Goal: Book appointment/travel/reservation

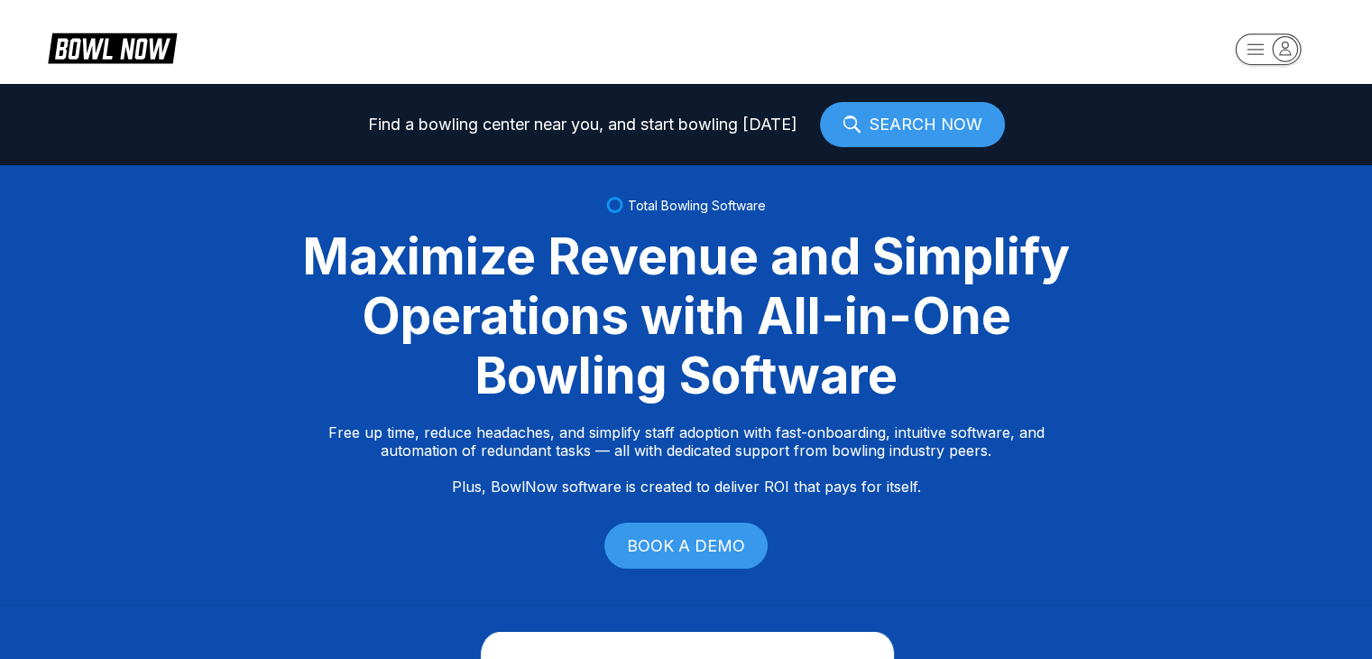
click at [891, 135] on link "SEARCH NOW" at bounding box center [912, 124] width 185 height 45
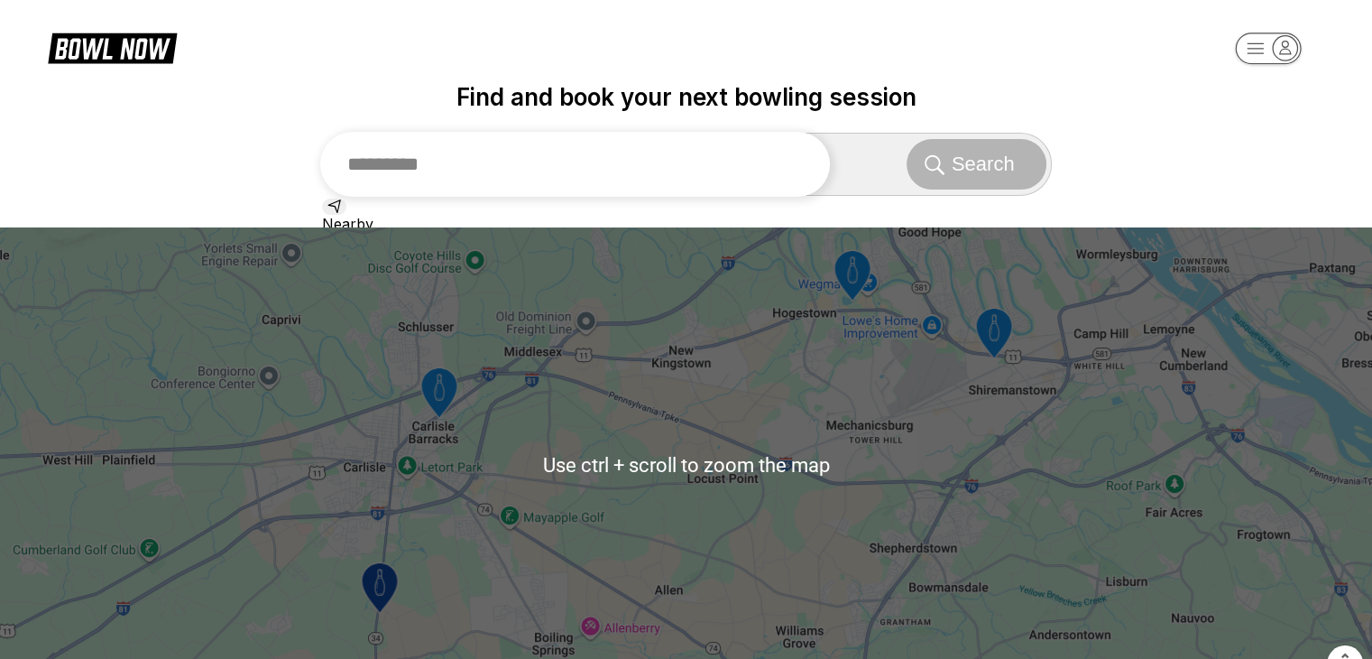
click at [543, 168] on input "text" at bounding box center [575, 164] width 511 height 65
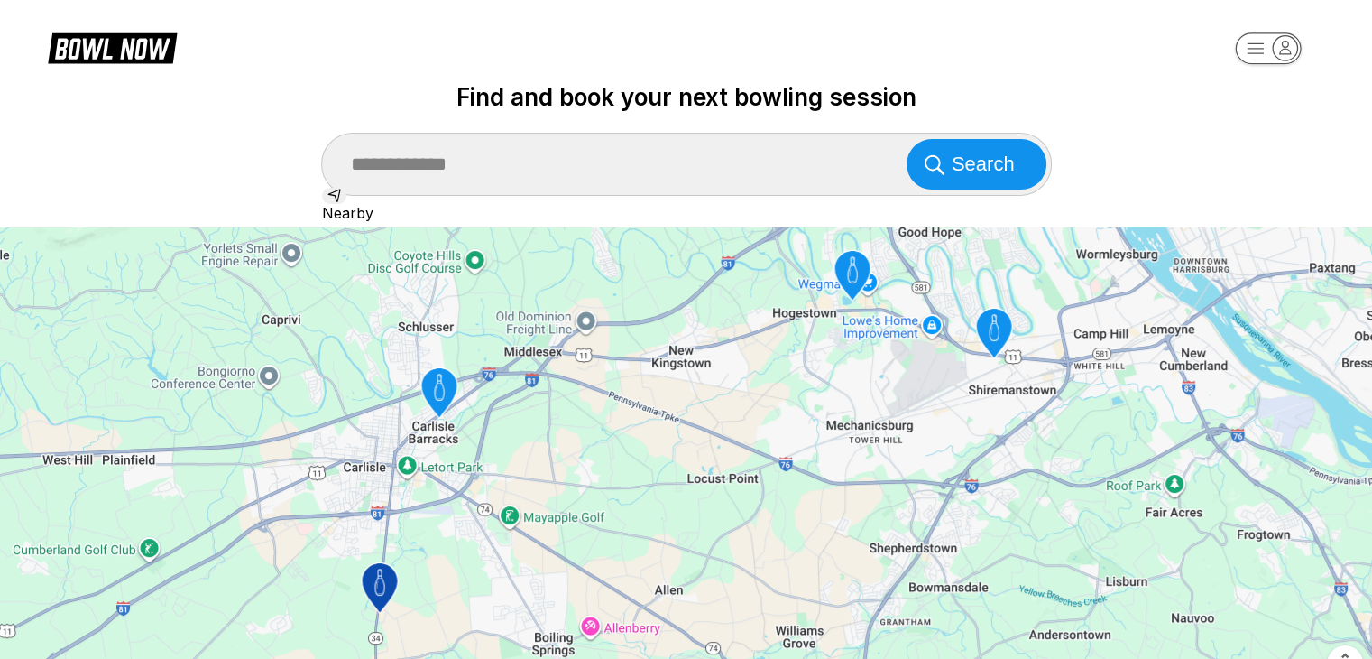
click at [576, 416] on div "Holiday Bowl, Bowling Ln, [GEOGRAPHIC_DATA], [GEOGRAPHIC_DATA], [GEOGRAPHIC_DAT…" at bounding box center [686, 397] width 729 height 38
type input "**********"
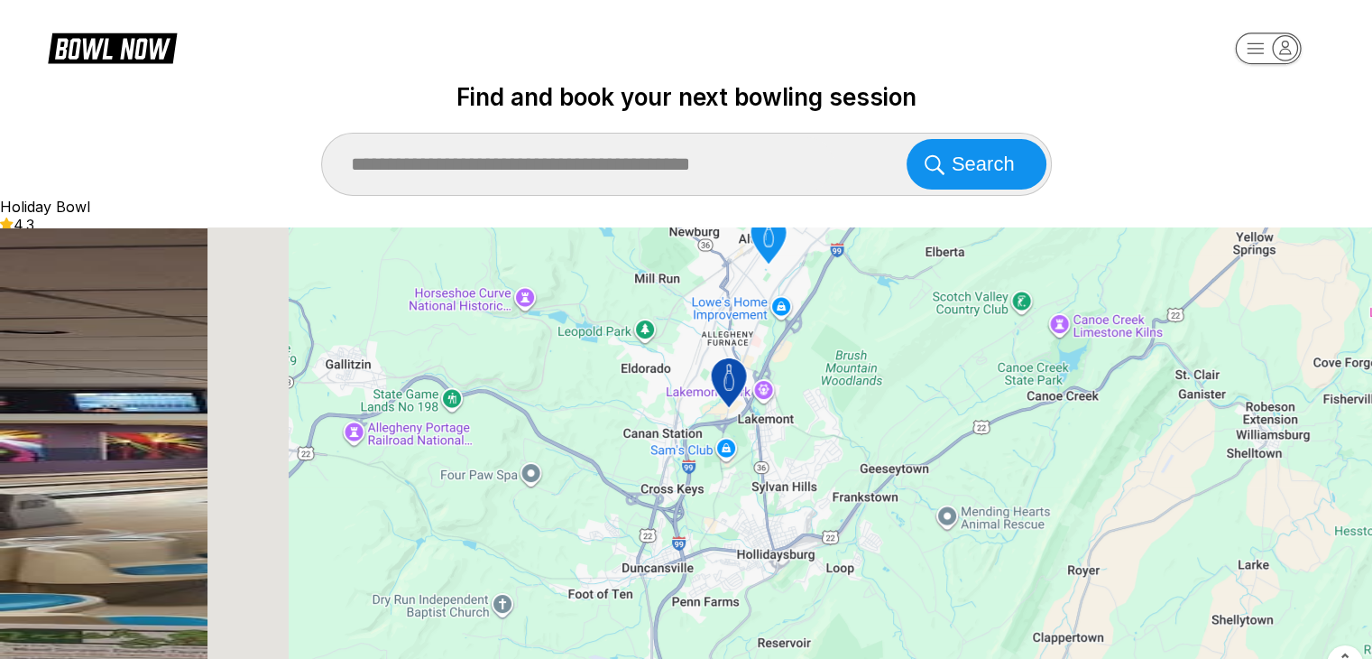
drag, startPoint x: 956, startPoint y: 537, endPoint x: 976, endPoint y: 337, distance: 200.4
click at [976, 337] on div "To activate drag with keyboard, press Alt + Enter. Once in keyboard drag state,…" at bounding box center [789, 464] width 1165 height 475
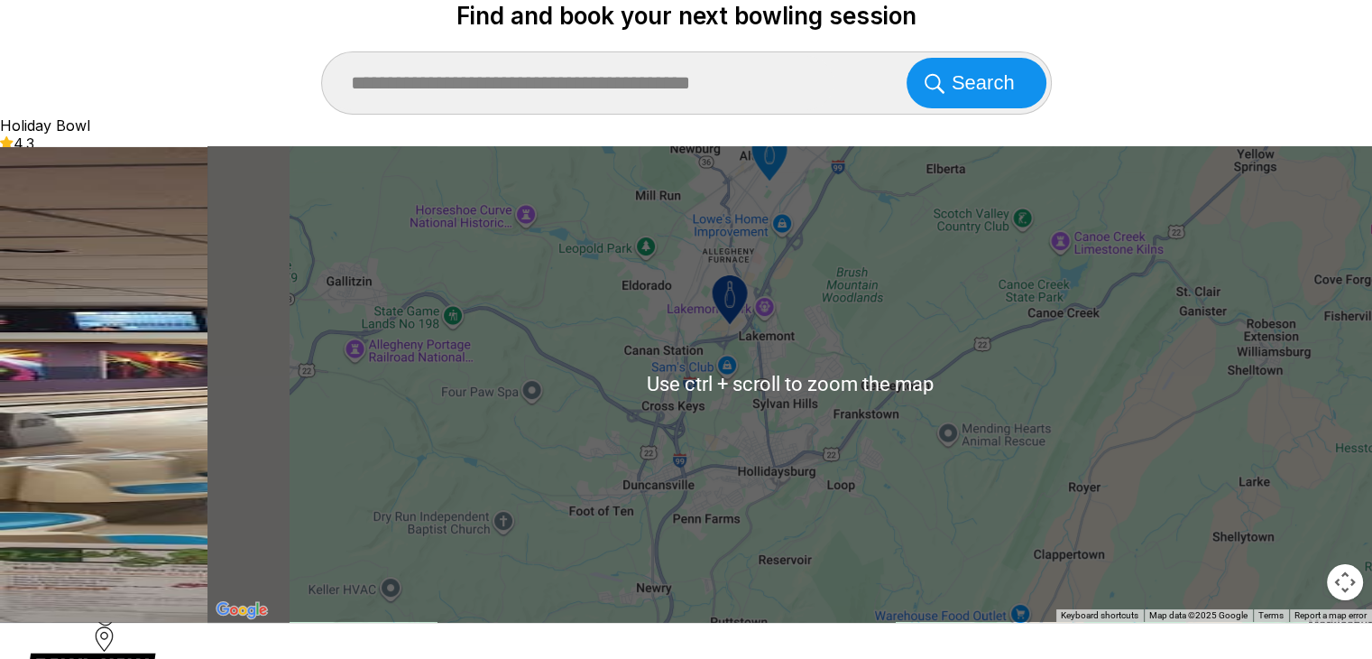
scroll to position [90, 0]
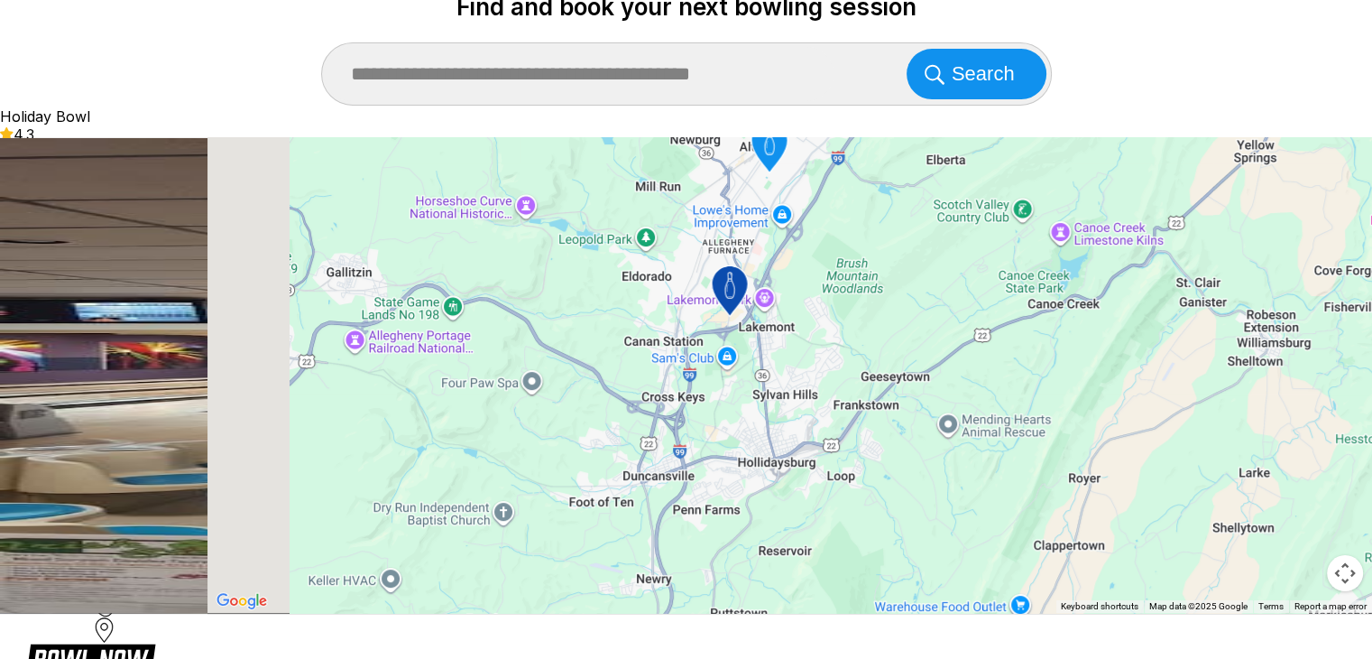
click at [747, 286] on icon "Holiday Bowl" at bounding box center [729, 291] width 36 height 51
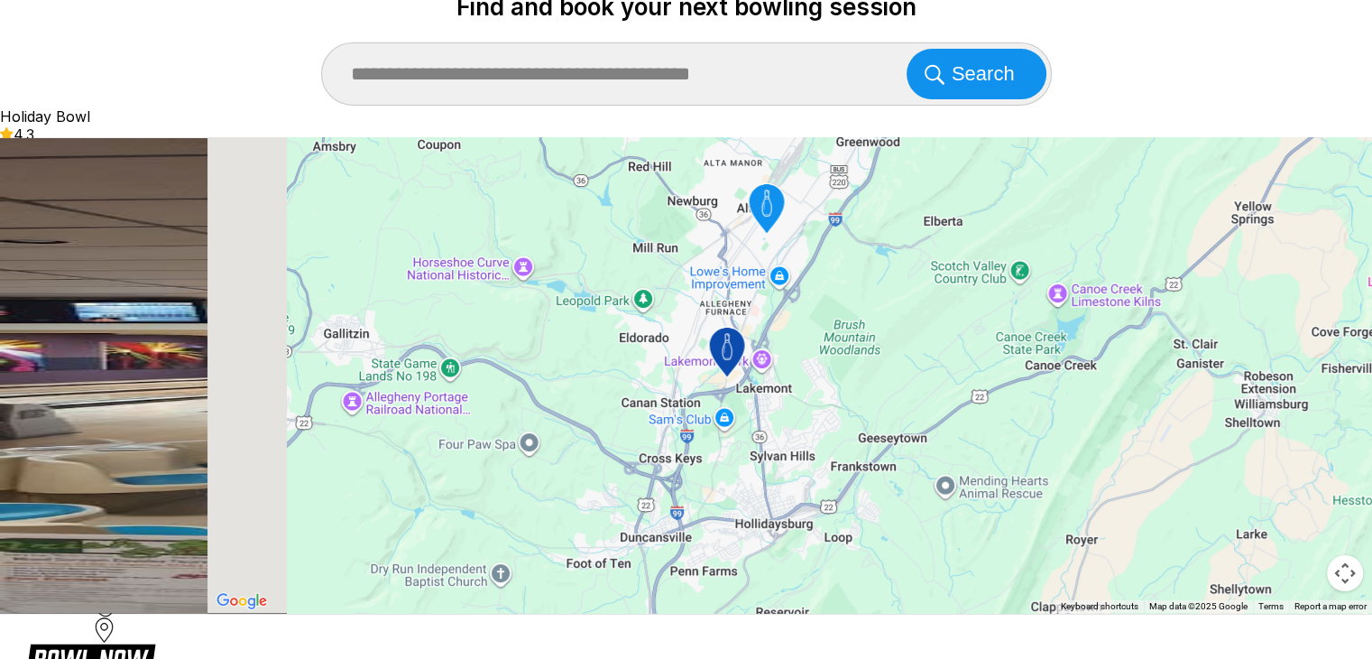
drag, startPoint x: 918, startPoint y: 432, endPoint x: 942, endPoint y: 277, distance: 156.9
click at [942, 277] on div "To navigate, press the arrow keys. To activate drag with keyboard, press Alt + …" at bounding box center [789, 374] width 1165 height 475
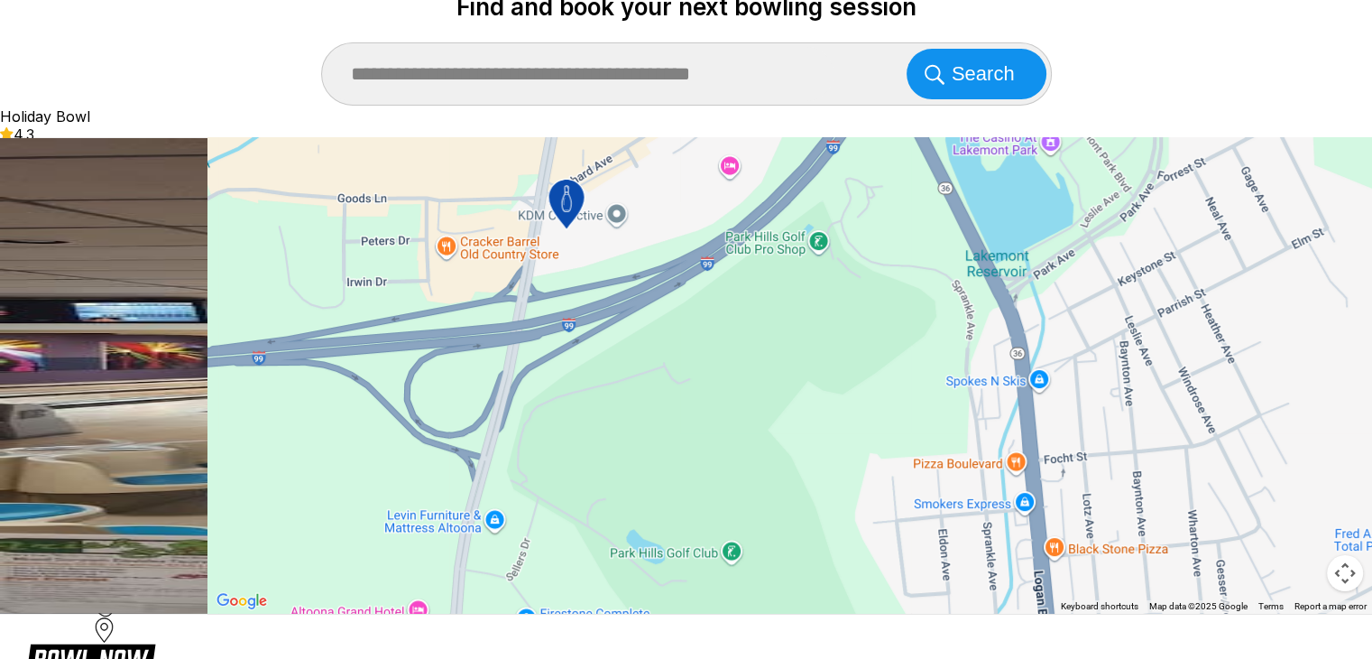
drag, startPoint x: 1114, startPoint y: 300, endPoint x: 993, endPoint y: 207, distance: 152.5
click at [993, 207] on div "To navigate, press the arrow keys. To activate drag with keyboard, press Alt + …" at bounding box center [789, 374] width 1165 height 475
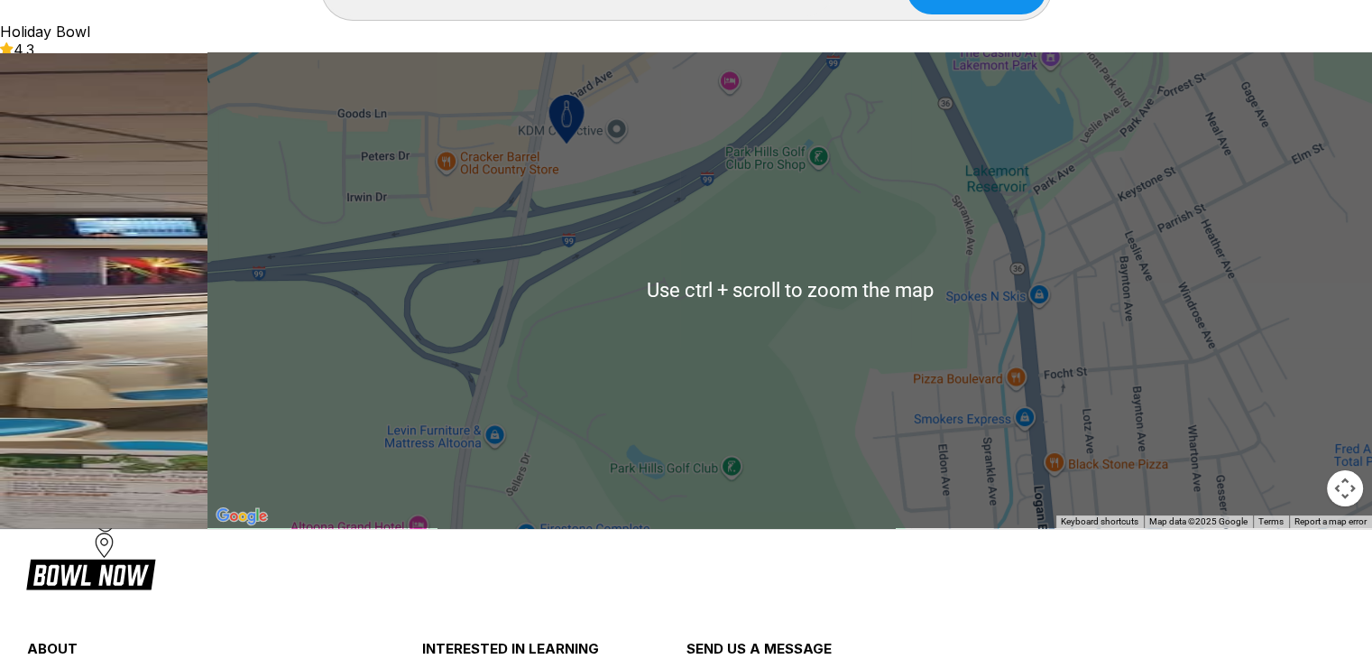
scroll to position [180, 0]
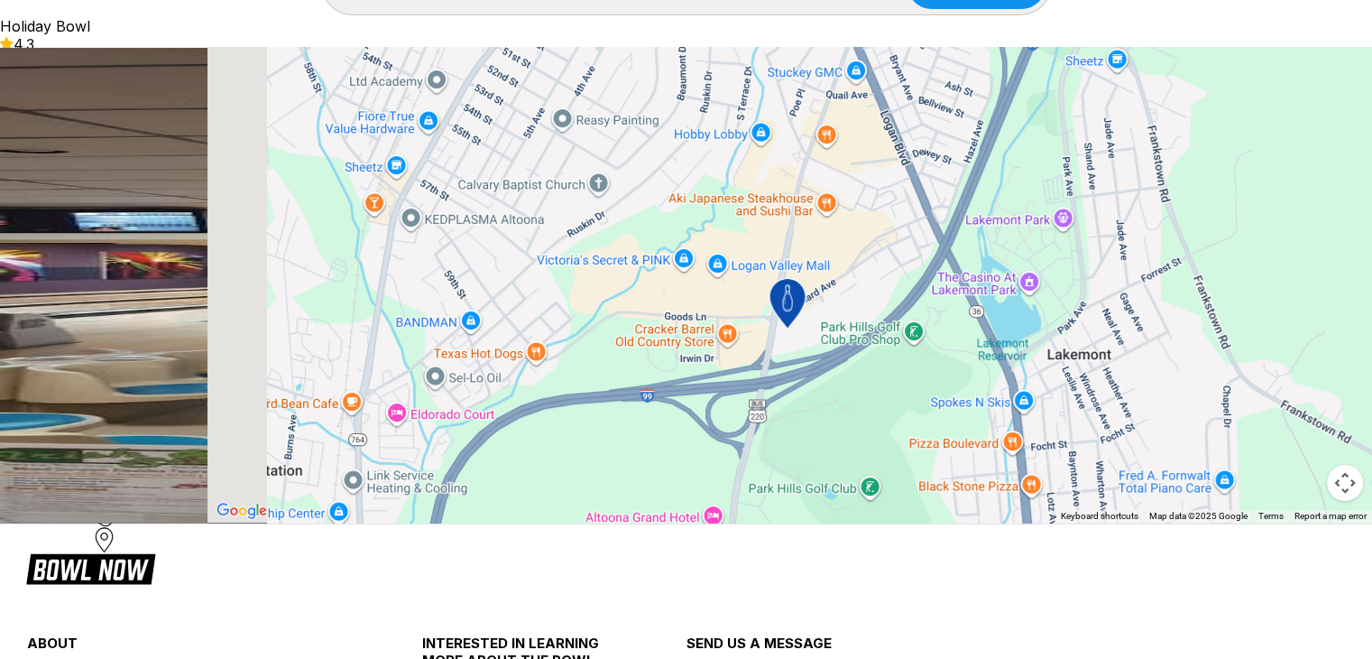
drag, startPoint x: 910, startPoint y: 307, endPoint x: 985, endPoint y: 438, distance: 150.7
click at [985, 438] on div "To navigate, press the arrow keys. To activate drag with keyboard, press Alt + …" at bounding box center [789, 284] width 1165 height 475
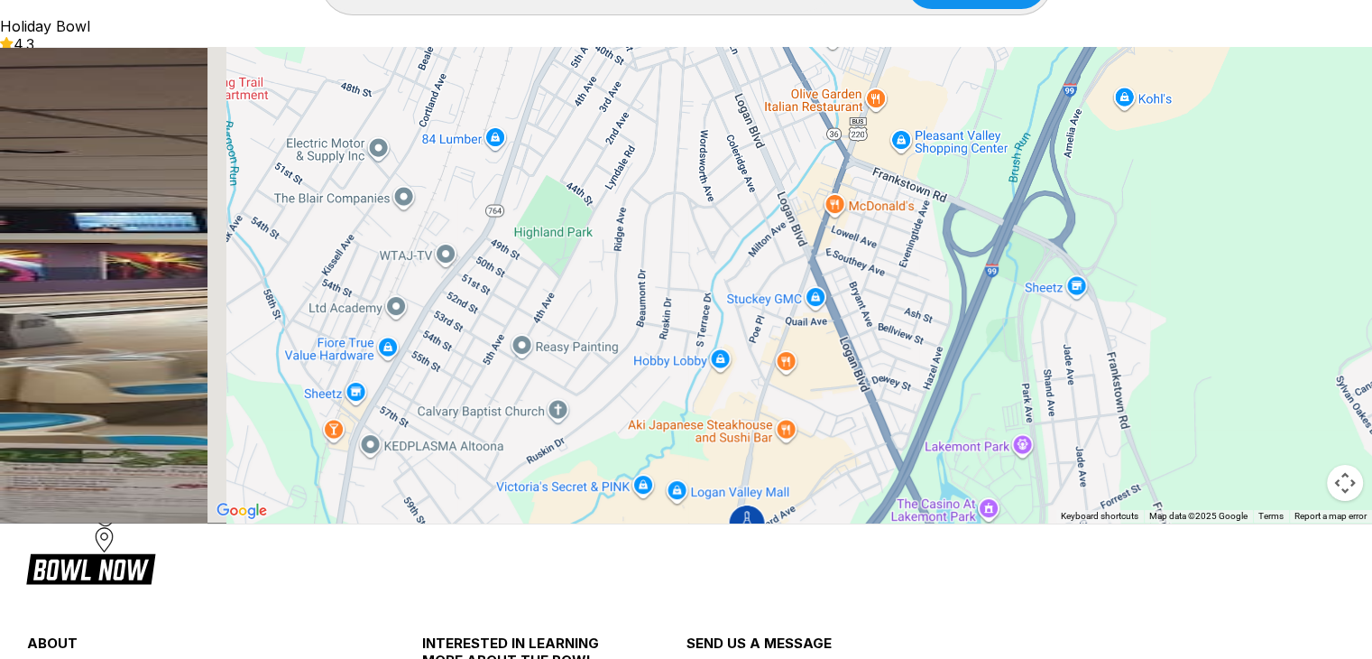
drag, startPoint x: 996, startPoint y: 208, endPoint x: 953, endPoint y: 433, distance: 228.8
click at [953, 433] on div "To navigate, press the arrow keys. To activate drag with keyboard, press Alt + …" at bounding box center [789, 284] width 1165 height 475
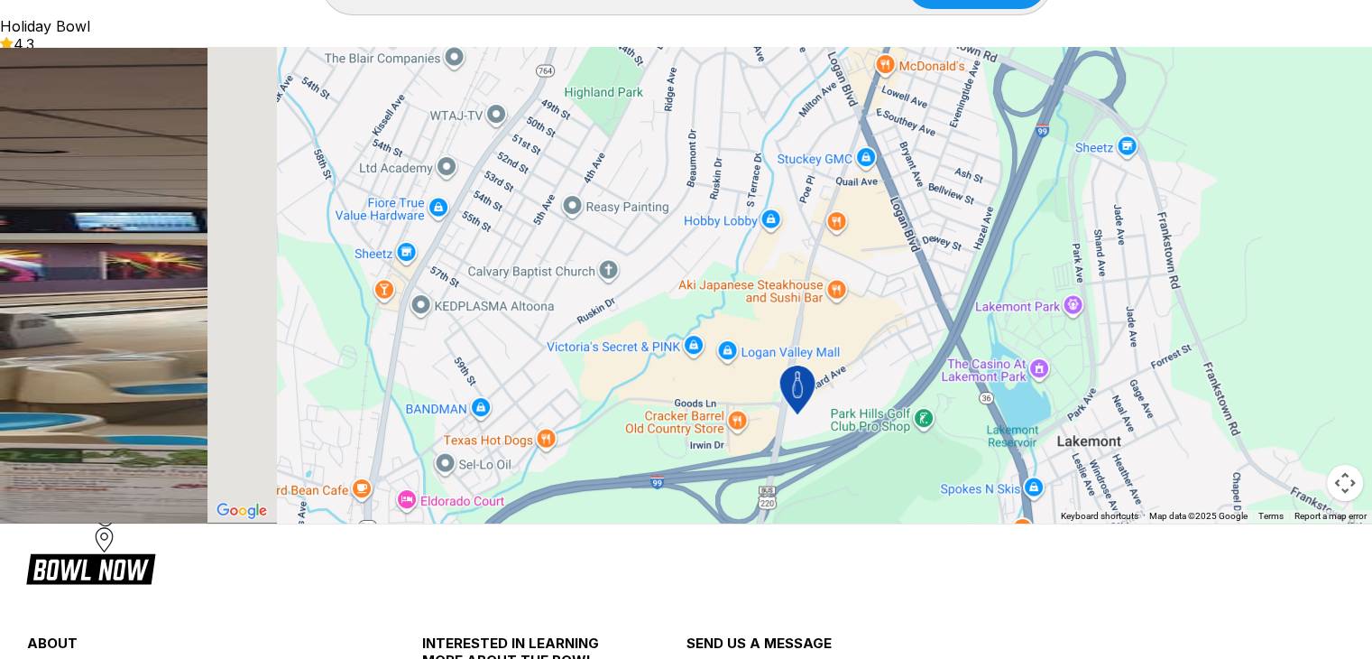
drag, startPoint x: 927, startPoint y: 449, endPoint x: 978, endPoint y: 307, distance: 151.2
click at [978, 307] on div "To navigate, press the arrow keys. To activate drag with keyboard, press Alt + …" at bounding box center [789, 284] width 1165 height 475
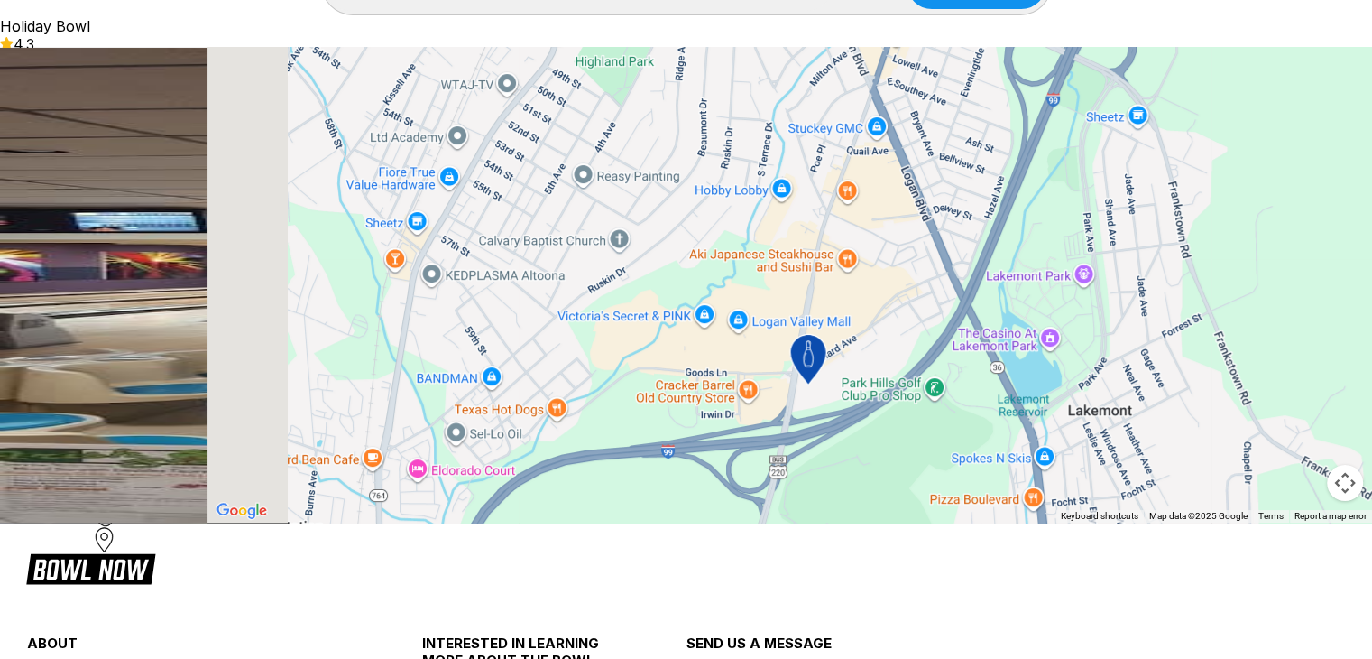
drag, startPoint x: 955, startPoint y: 404, endPoint x: 974, endPoint y: 353, distance: 54.8
click at [974, 353] on div "To navigate, press the arrow keys. To activate drag with keyboard, press Alt + …" at bounding box center [789, 284] width 1165 height 475
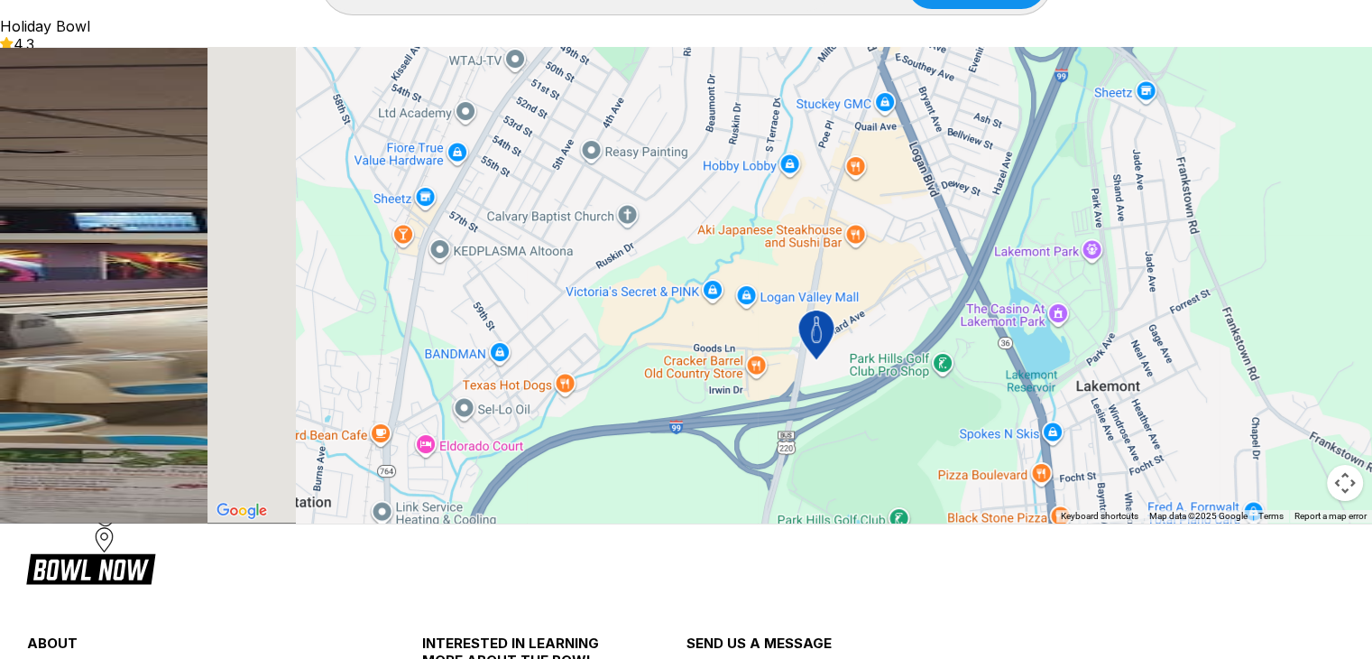
click at [115, 149] on span "Reserve" at bounding box center [119, 136] width 78 height 23
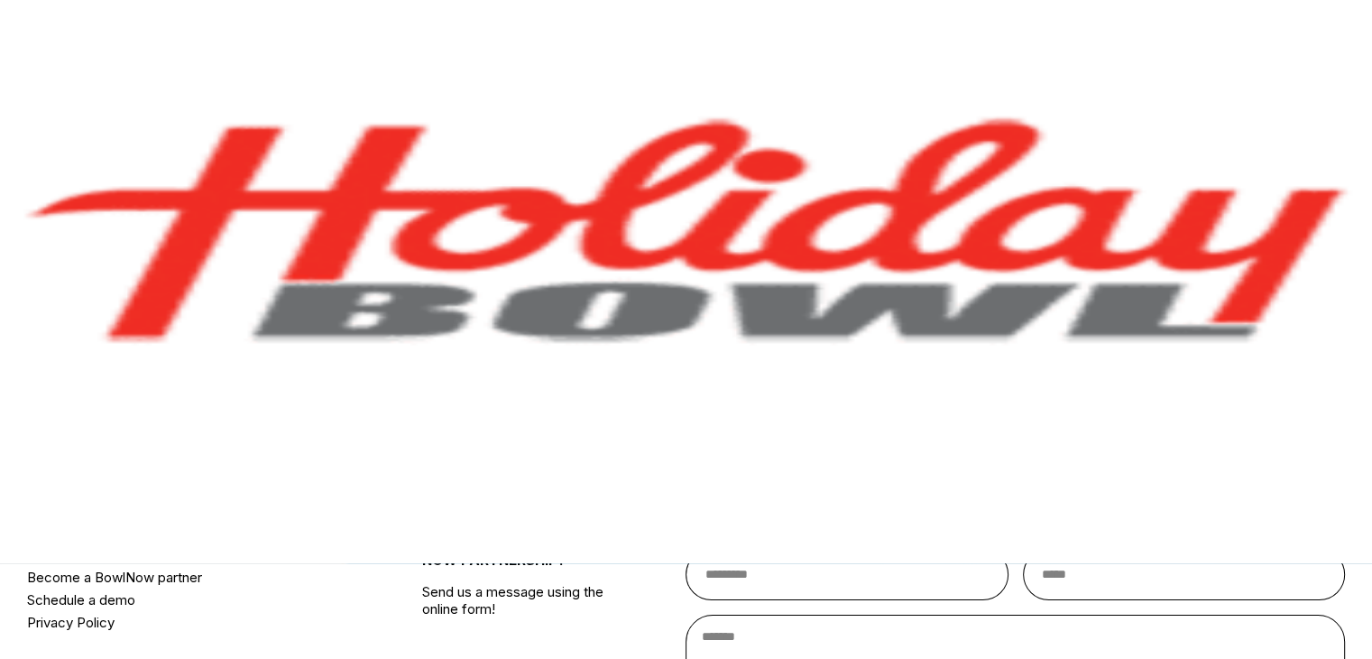
scroll to position [90, 0]
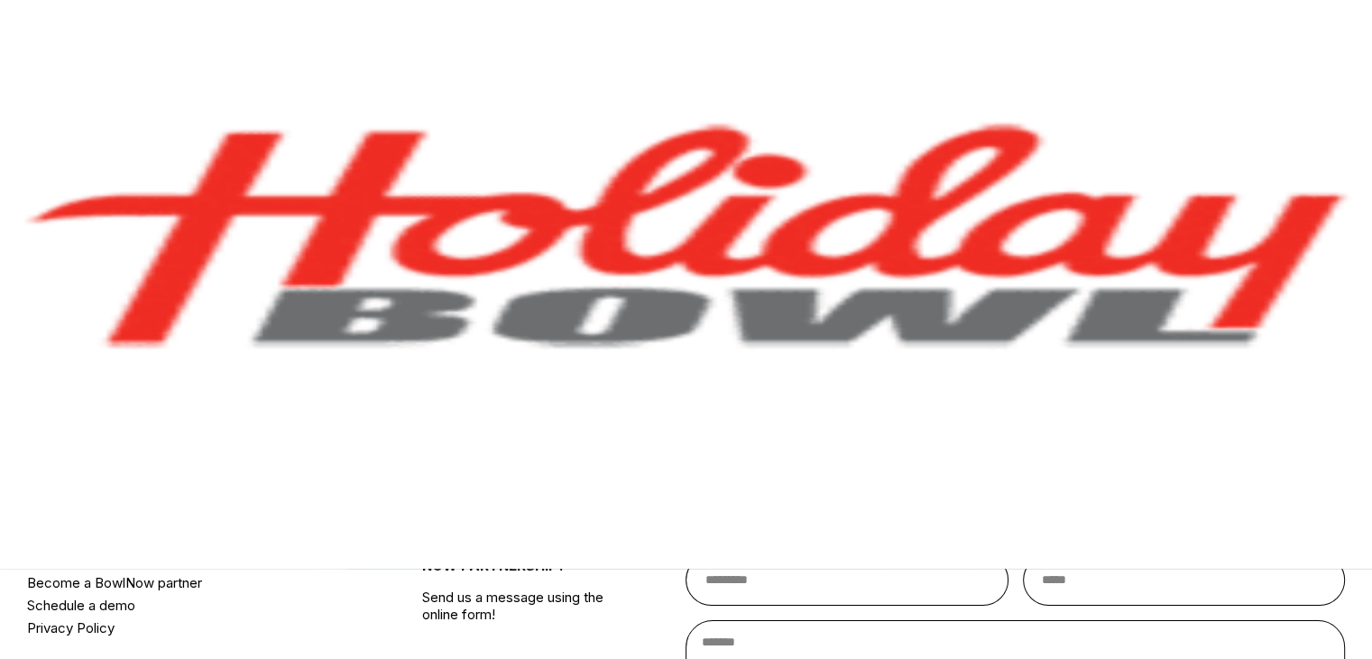
click at [197, 229] on link "Reserve now" at bounding box center [98, 206] width 197 height 45
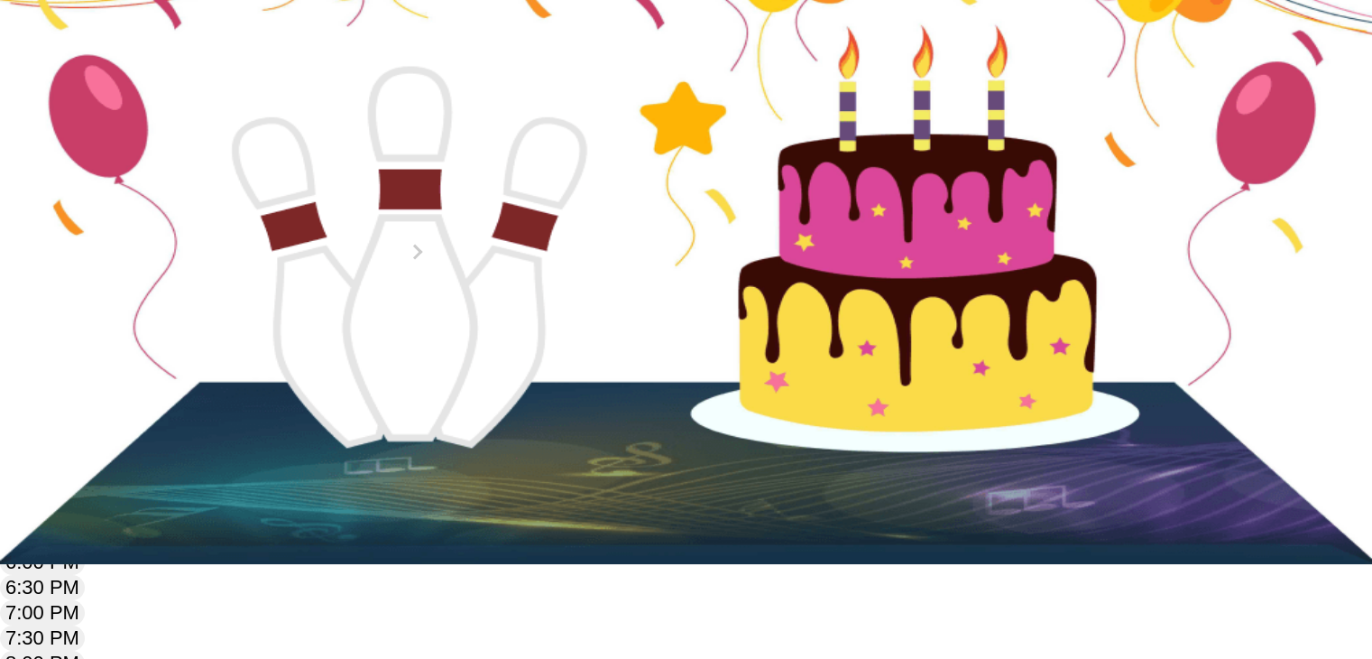
scroll to position [90, 0]
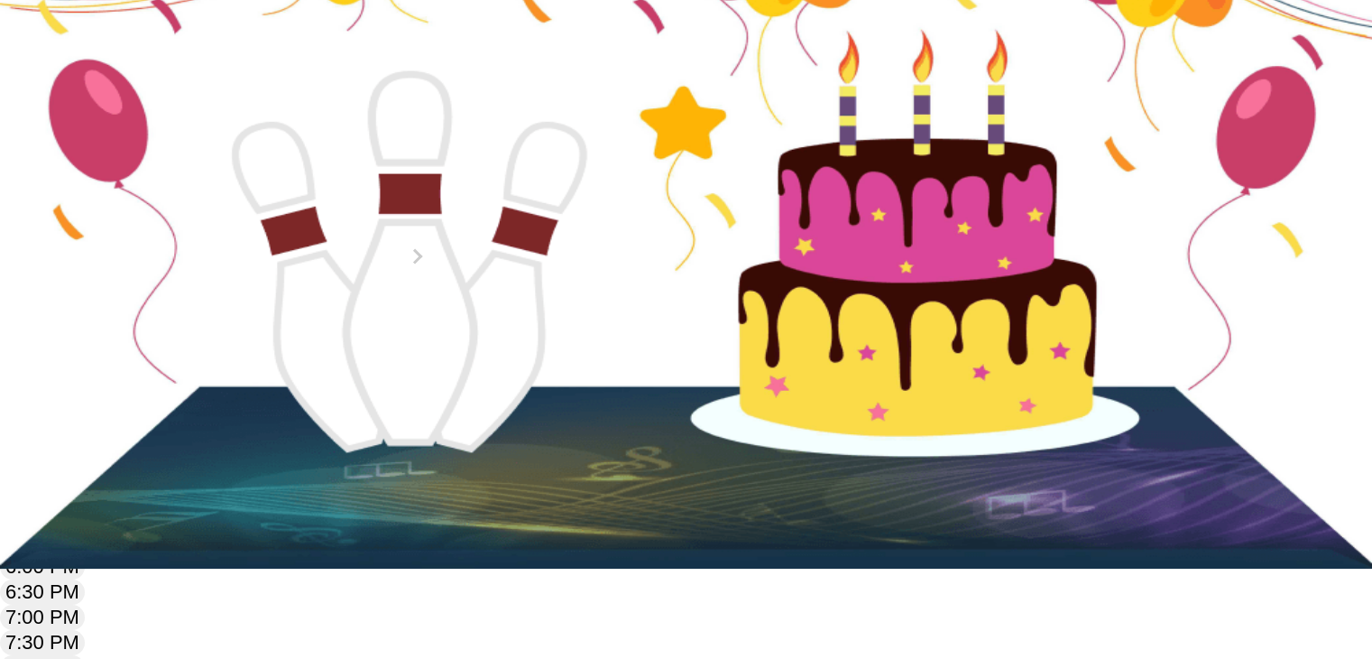
click at [397, 222] on div "Guests? * How many hours? *" at bounding box center [686, 153] width 1372 height 137
click at [88, 181] on div "Choose your Date and time You’ve selected Birthday Party Package ! What date an…" at bounding box center [686, 548] width 1372 height 1073
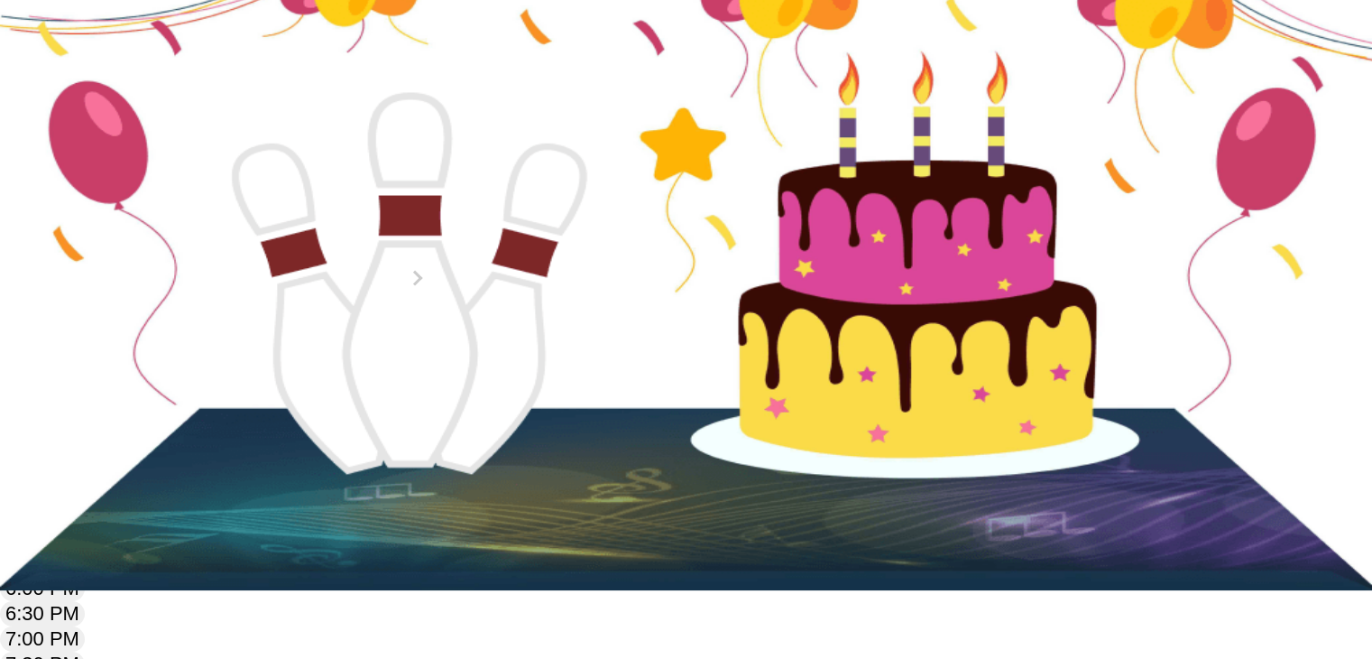
scroll to position [41, 0]
